Goal: Transaction & Acquisition: Purchase product/service

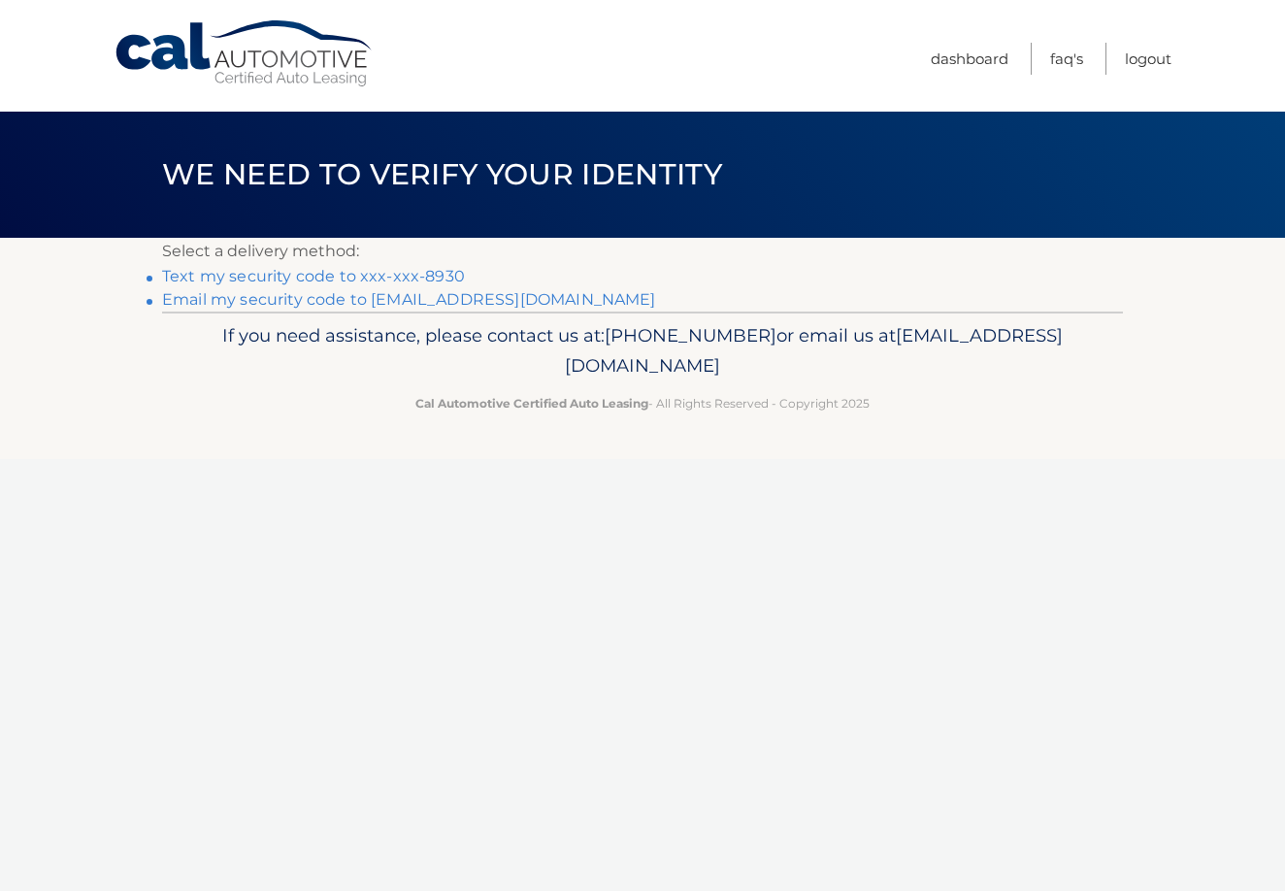
click at [235, 272] on link "Text my security code to xxx-xxx-8930" at bounding box center [313, 276] width 303 height 18
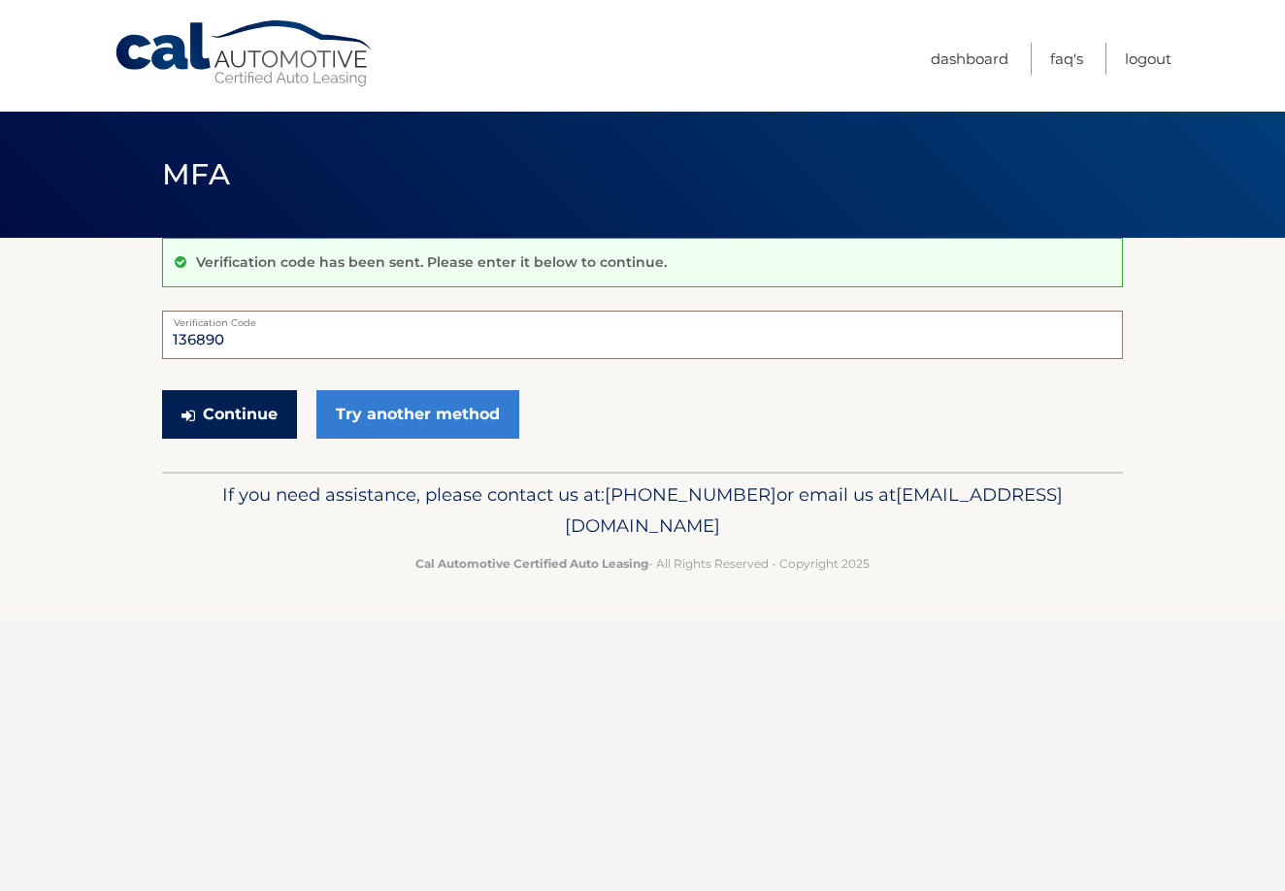
type input "136890"
click at [240, 415] on button "Continue" at bounding box center [229, 414] width 135 height 49
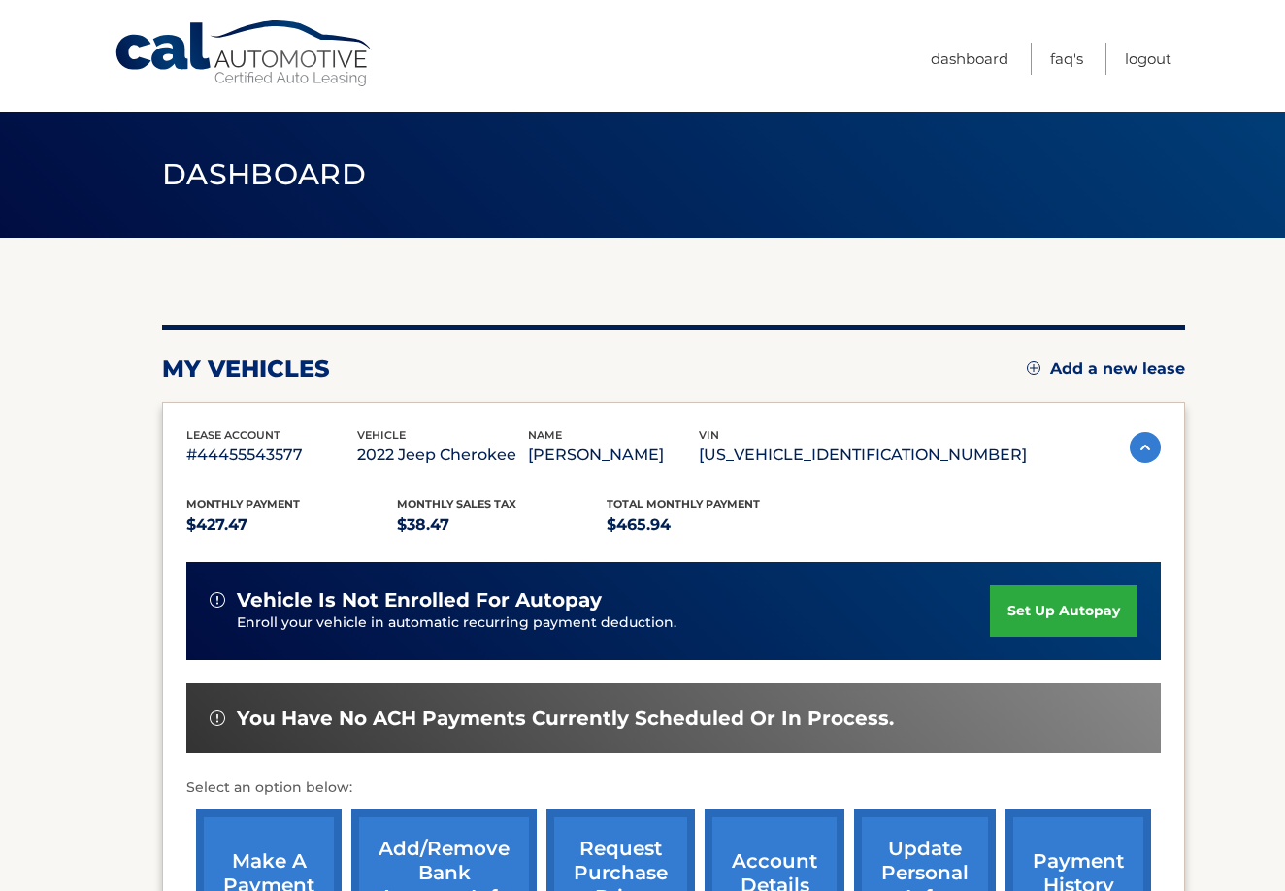
scroll to position [33, 0]
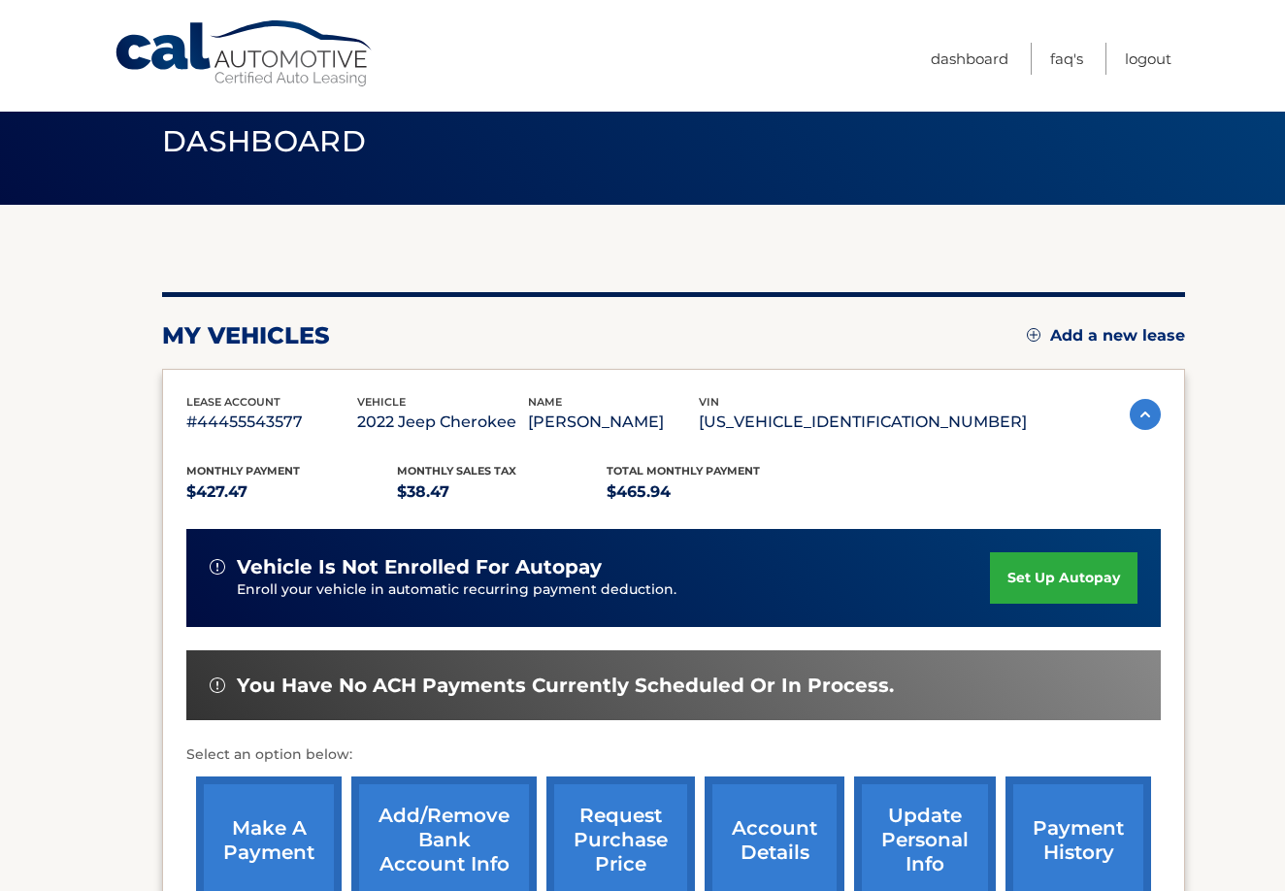
click at [258, 813] on link "make a payment" at bounding box center [269, 840] width 146 height 127
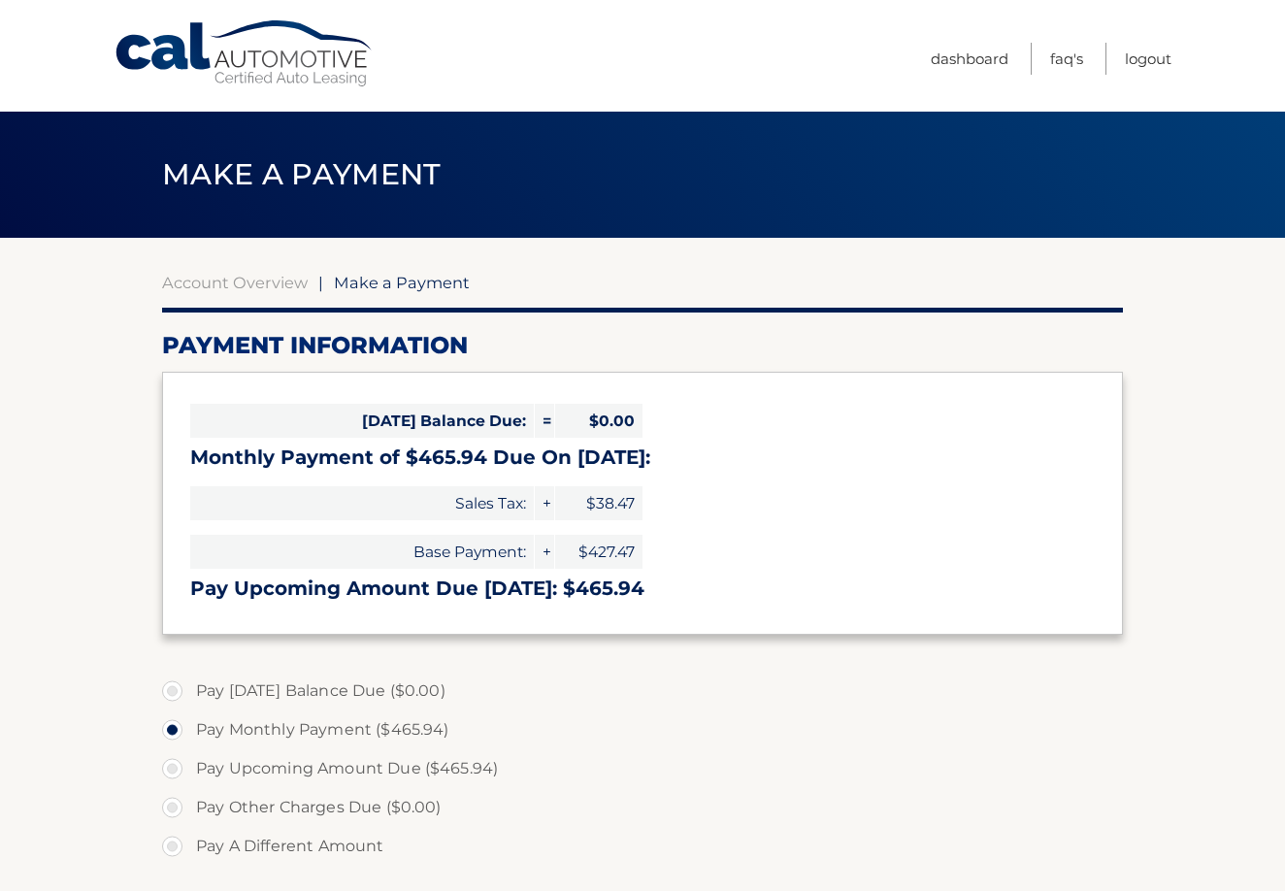
select select "Yzk0YTU1YTEtZDYzYy00MTMyLWJhNjYtNDU5ZTU4MmIxNTQx"
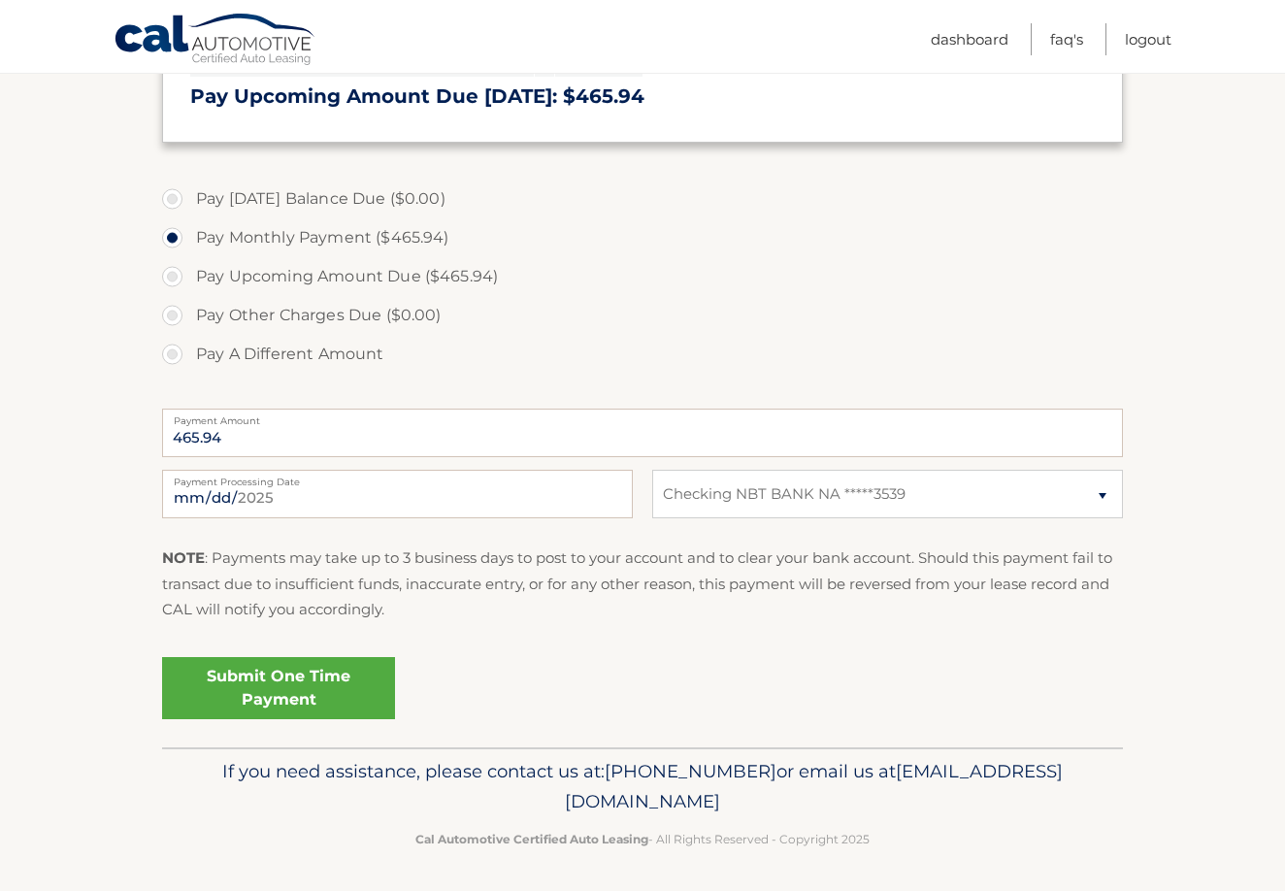
scroll to position [491, 0]
click at [285, 498] on input "2025-09-26" at bounding box center [397, 495] width 471 height 49
type input "2025-10-11"
click at [260, 685] on link "Submit One Time Payment" at bounding box center [278, 689] width 233 height 62
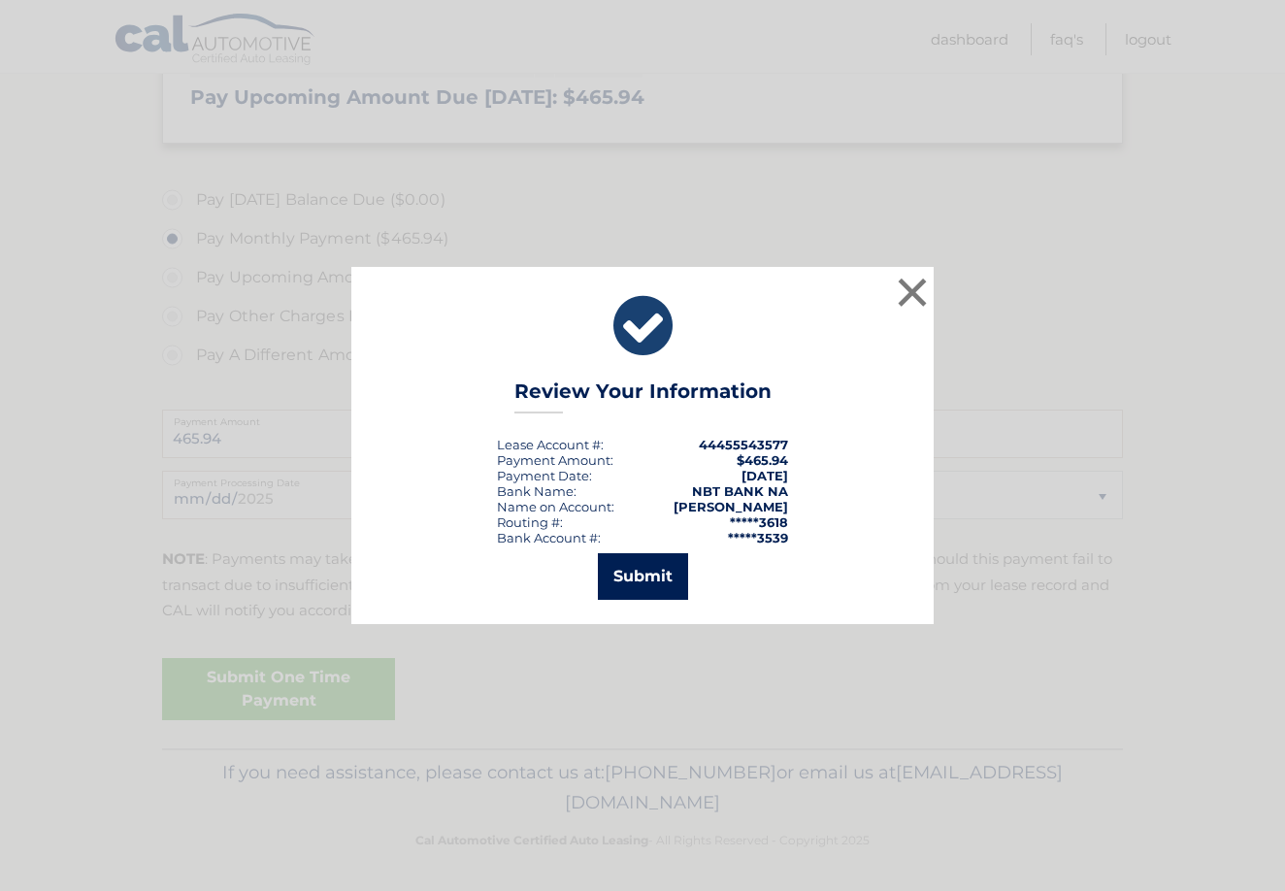
click at [625, 564] on button "Submit" at bounding box center [643, 576] width 90 height 47
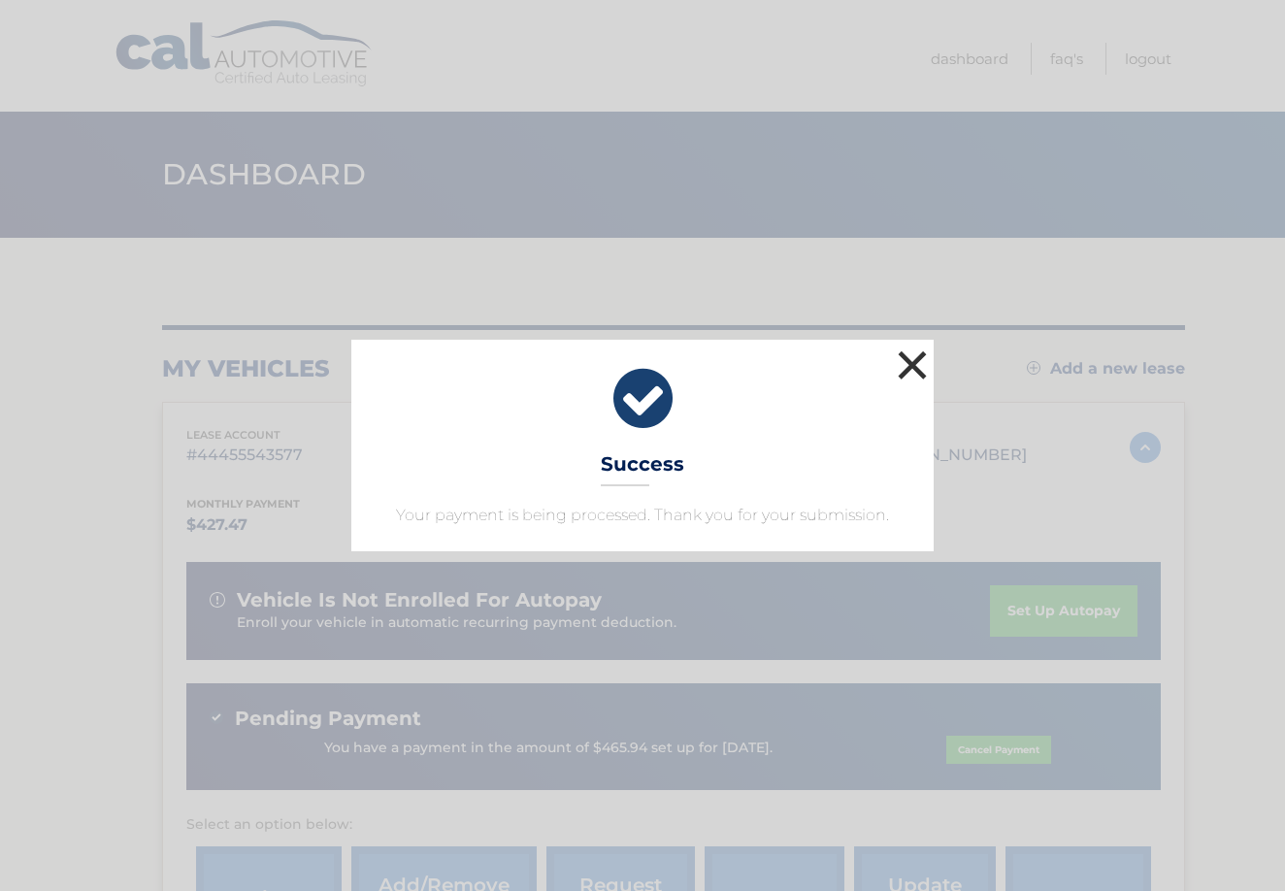
click at [913, 364] on button "×" at bounding box center [912, 365] width 39 height 39
